Goal: Find contact information: Find contact information

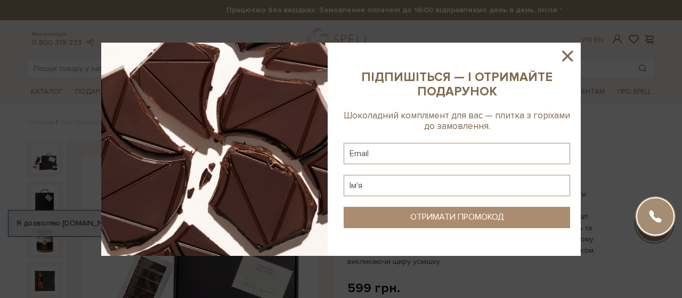
click at [566, 56] on icon at bounding box center [568, 56] width 18 height 18
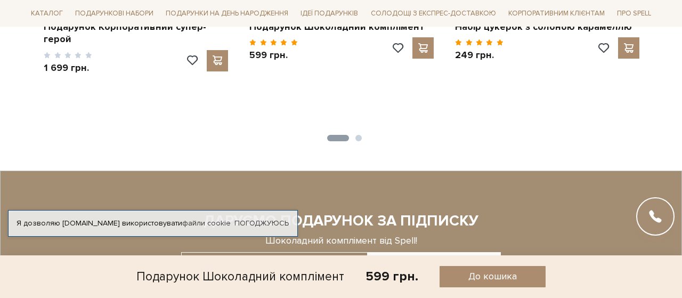
scroll to position [1518, 0]
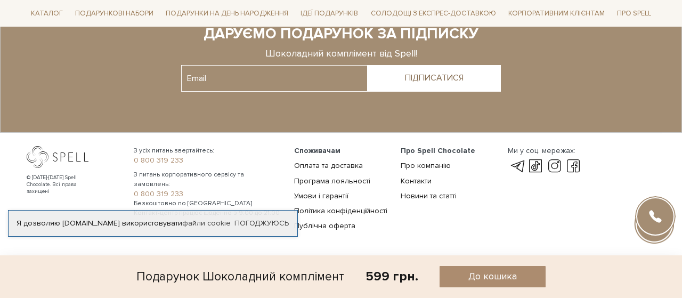
click at [228, 218] on div "Я дозволяю [DOMAIN_NAME] використовувати файли cookie Погоджуюсь" at bounding box center [153, 223] width 290 height 27
click at [257, 210] on div "Я дозволяю [DOMAIN_NAME] використовувати файли cookie Погоджуюсь" at bounding box center [153, 223] width 290 height 27
click at [409, 219] on div "Про Spell Chocolate Про компанію Контакти Новини та статті" at bounding box center [448, 191] width 107 height 90
click at [414, 180] on link "Контакти" at bounding box center [416, 180] width 31 height 9
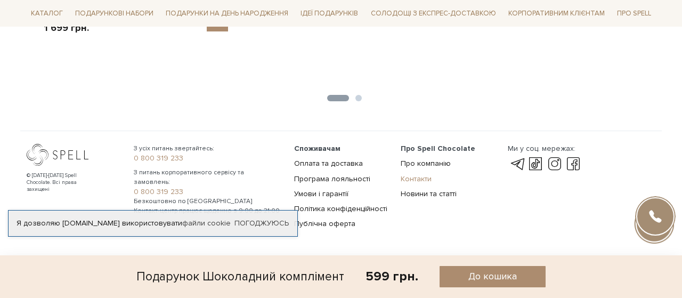
scroll to position [1369, 0]
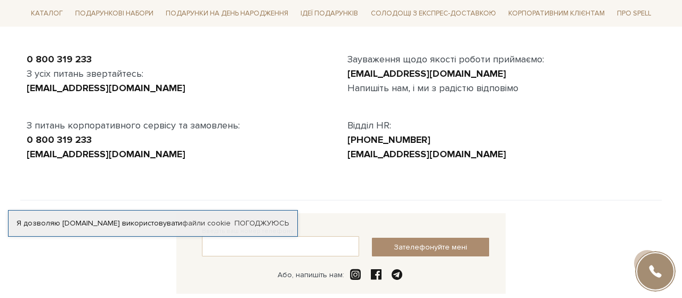
scroll to position [111, 0]
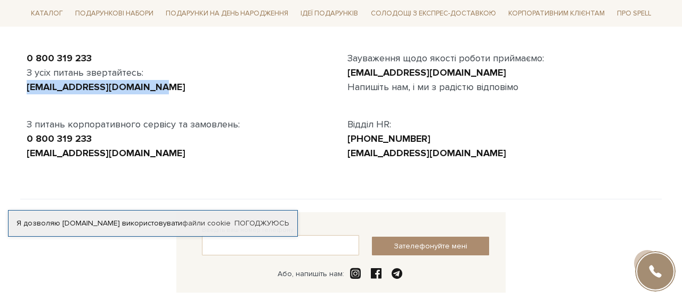
drag, startPoint x: 25, startPoint y: 87, endPoint x: 148, endPoint y: 87, distance: 122.6
click at [148, 87] on div "0 800 319 233 З усіх питань звертайтесь: [EMAIL_ADDRESS][DOMAIN_NAME] З питань …" at bounding box center [180, 105] width 321 height 109
